Goal: Navigation & Orientation: Find specific page/section

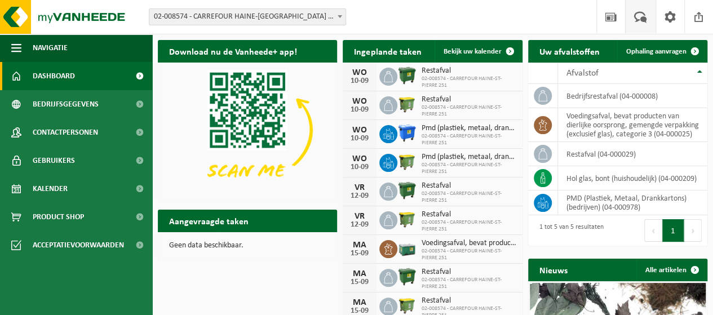
click at [644, 19] on span at bounding box center [641, 16] width 19 height 33
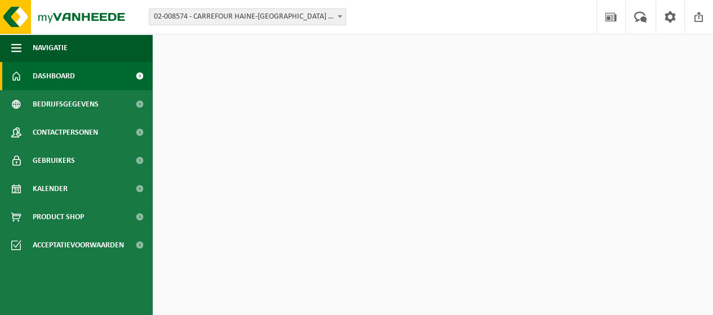
click at [44, 76] on span "Dashboard" at bounding box center [54, 76] width 42 height 28
click at [46, 80] on span "Dashboard" at bounding box center [54, 76] width 42 height 28
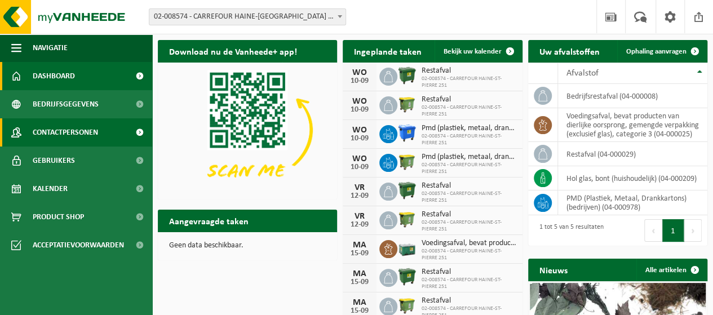
click at [108, 134] on link "Contactpersonen" at bounding box center [76, 132] width 152 height 28
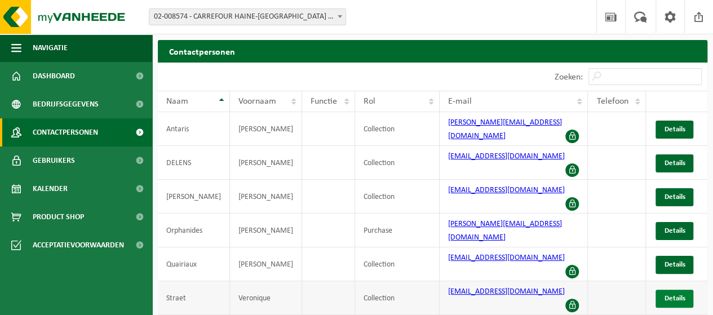
click at [672, 295] on span "Details" at bounding box center [674, 298] width 21 height 7
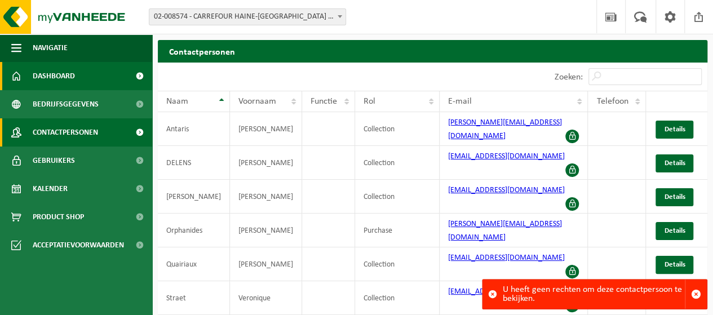
click at [48, 78] on span "Dashboard" at bounding box center [54, 76] width 42 height 28
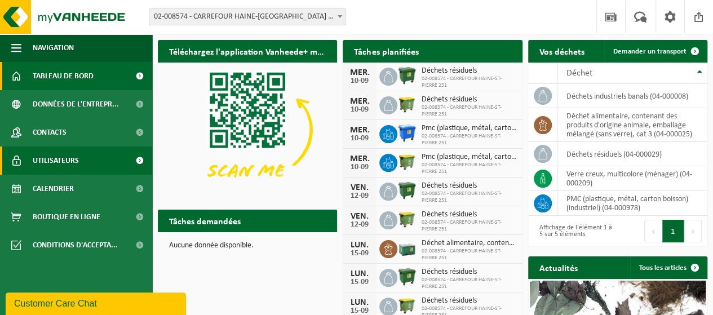
click at [133, 160] on span at bounding box center [139, 161] width 25 height 28
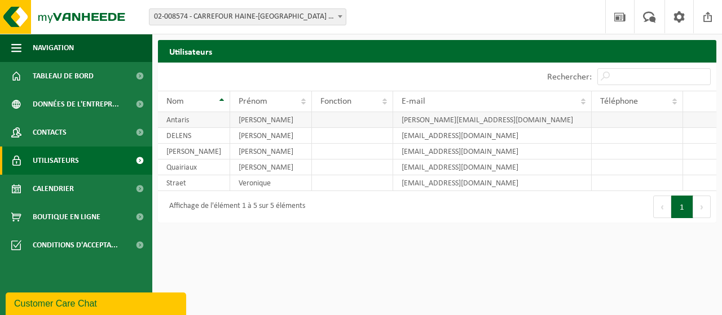
click at [485, 112] on td "[PERSON_NAME][EMAIL_ADDRESS][DOMAIN_NAME]" at bounding box center [492, 120] width 198 height 16
